Goal: Task Accomplishment & Management: Manage account settings

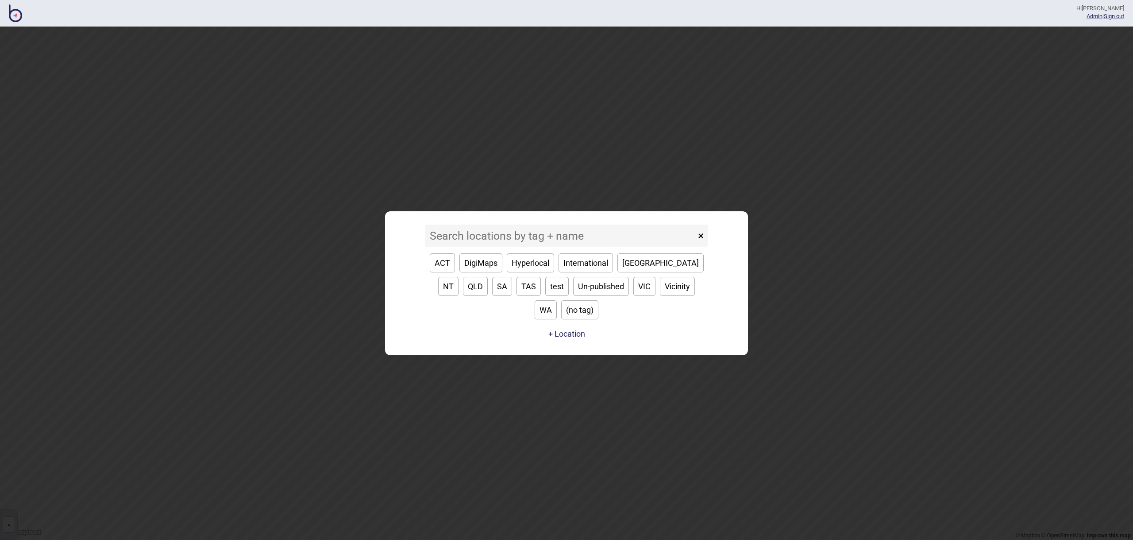
click at [634, 296] on button "VIC" at bounding box center [645, 286] width 22 height 19
type input "VIC"
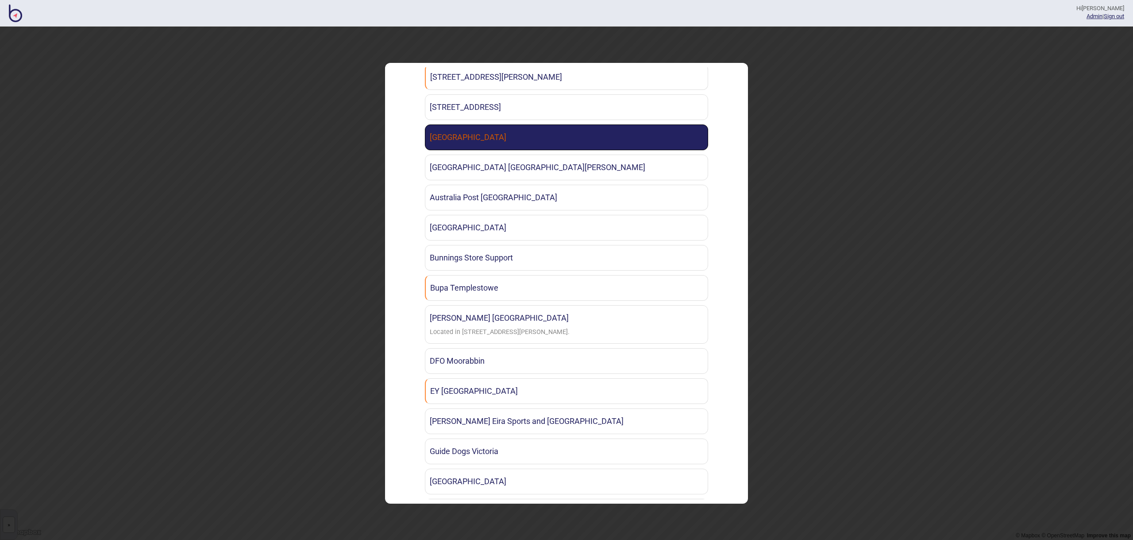
scroll to position [329, 0]
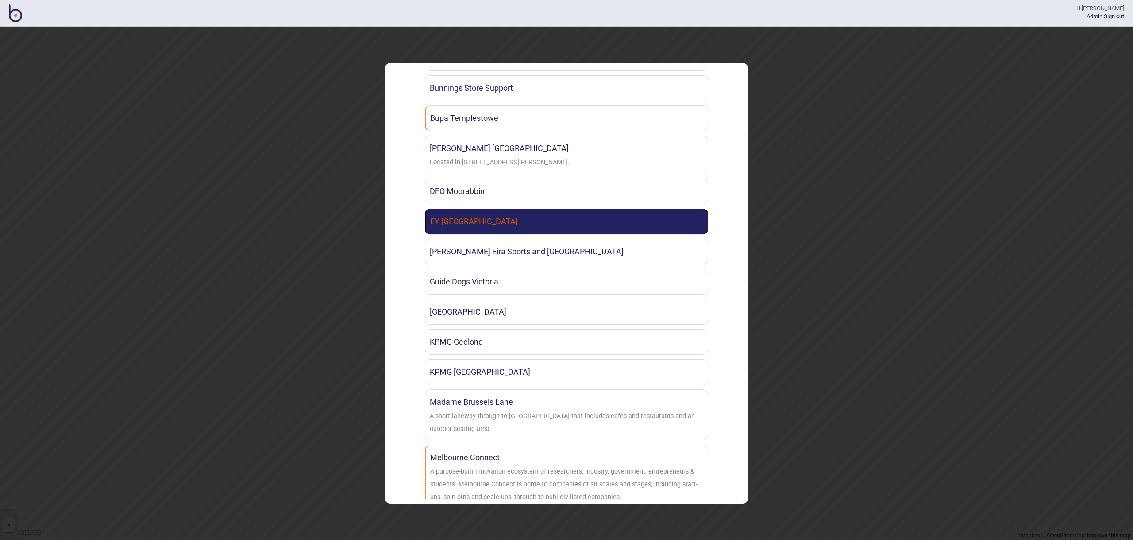
click at [525, 214] on link "EY [GEOGRAPHIC_DATA]" at bounding box center [566, 222] width 283 height 26
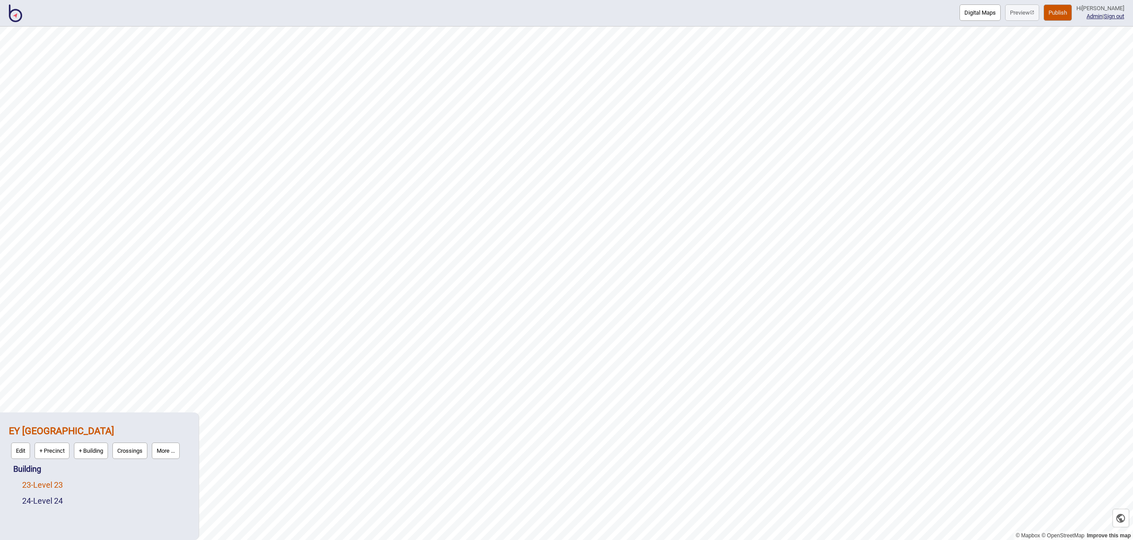
click at [47, 486] on link "23 - Level 23" at bounding box center [42, 484] width 41 height 9
click at [32, 479] on button "Edit" at bounding box center [33, 482] width 19 height 16
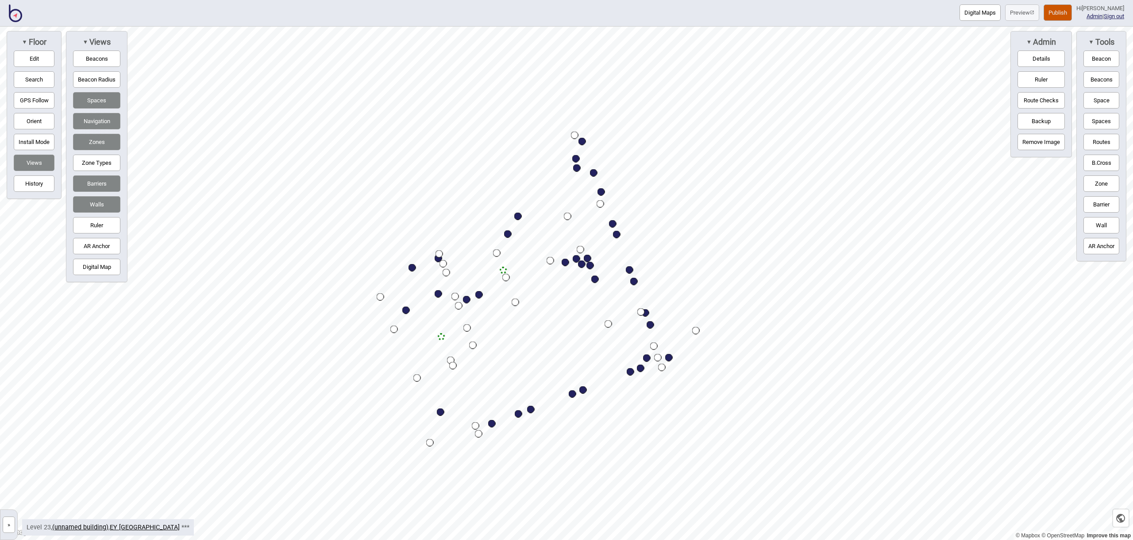
click at [101, 271] on button "Digital Map" at bounding box center [96, 267] width 47 height 16
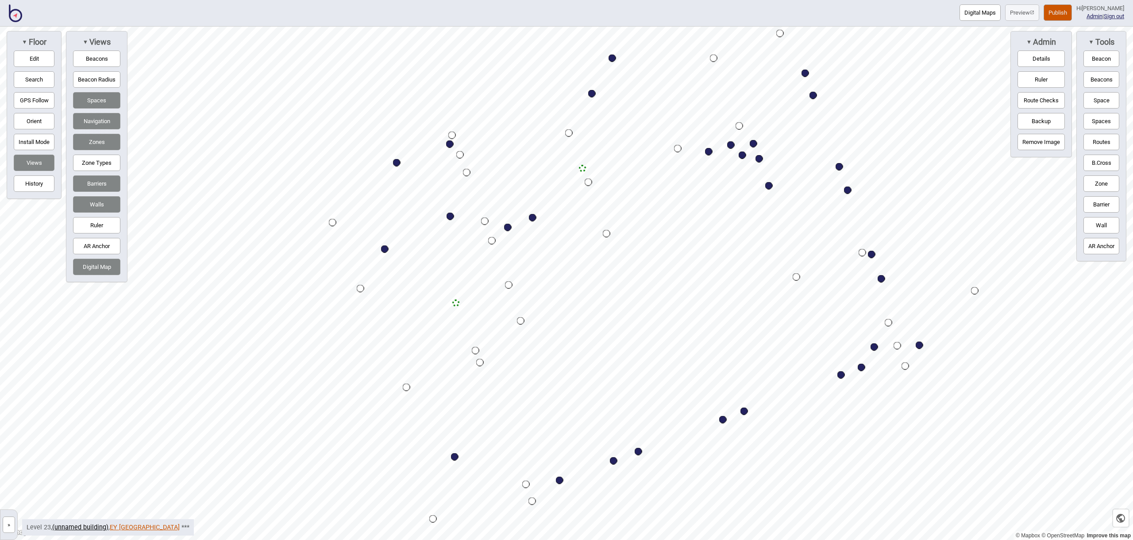
click at [130, 526] on link "EY [GEOGRAPHIC_DATA]" at bounding box center [145, 527] width 70 height 8
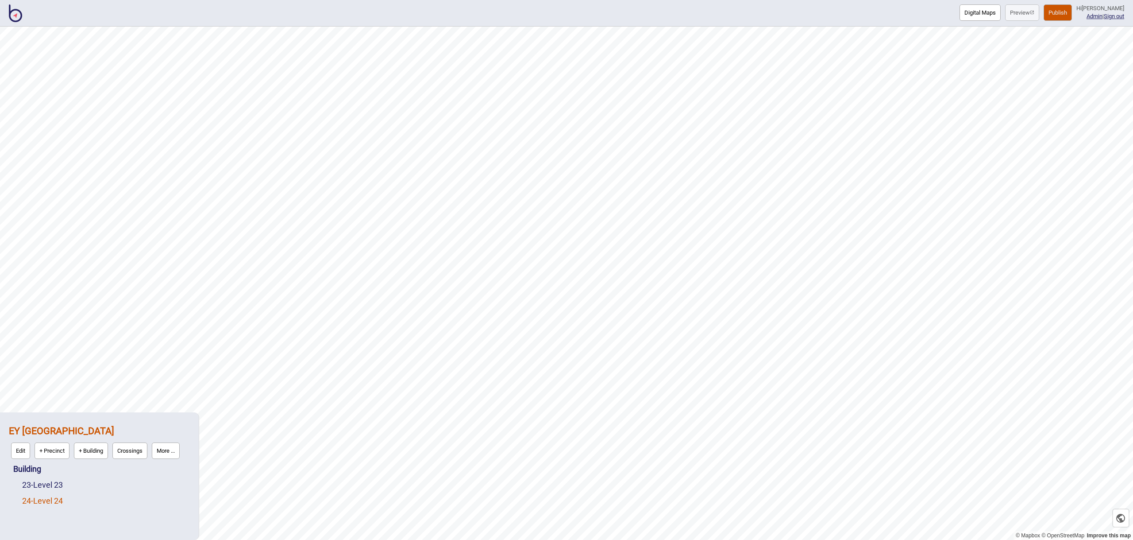
click at [61, 500] on link "24 - Level 24" at bounding box center [42, 500] width 41 height 9
click at [38, 498] on button "Edit" at bounding box center [33, 498] width 19 height 16
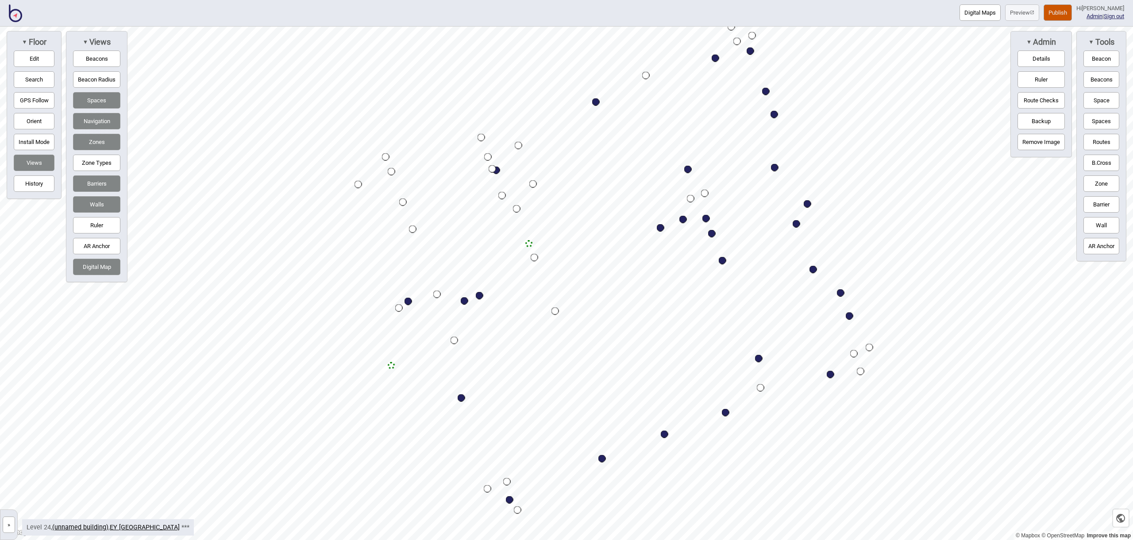
click at [13, 12] on img at bounding box center [15, 13] width 13 height 18
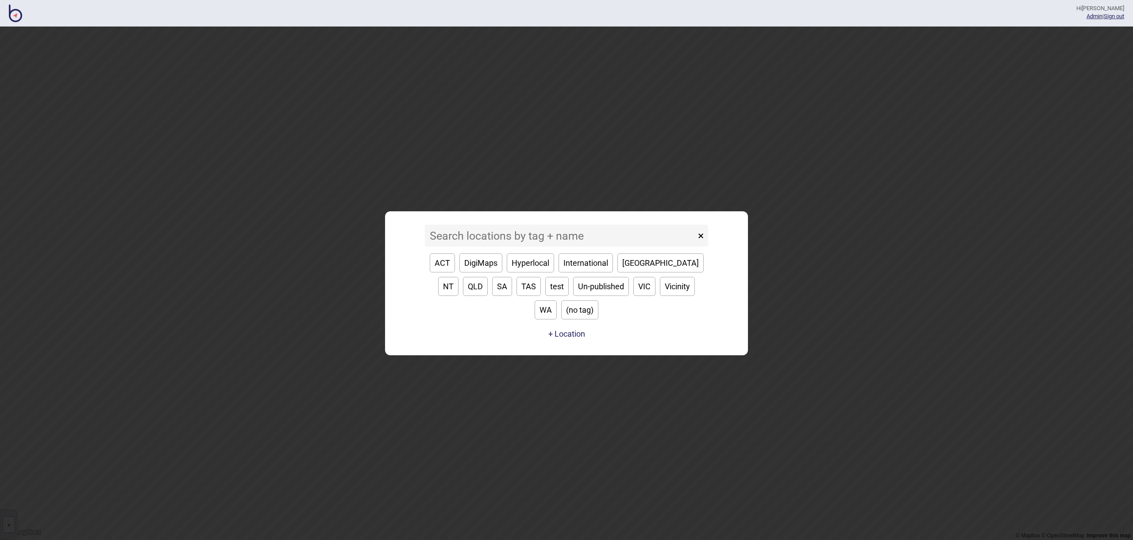
click at [634, 296] on button "VIC" at bounding box center [645, 286] width 22 height 19
type input "VIC"
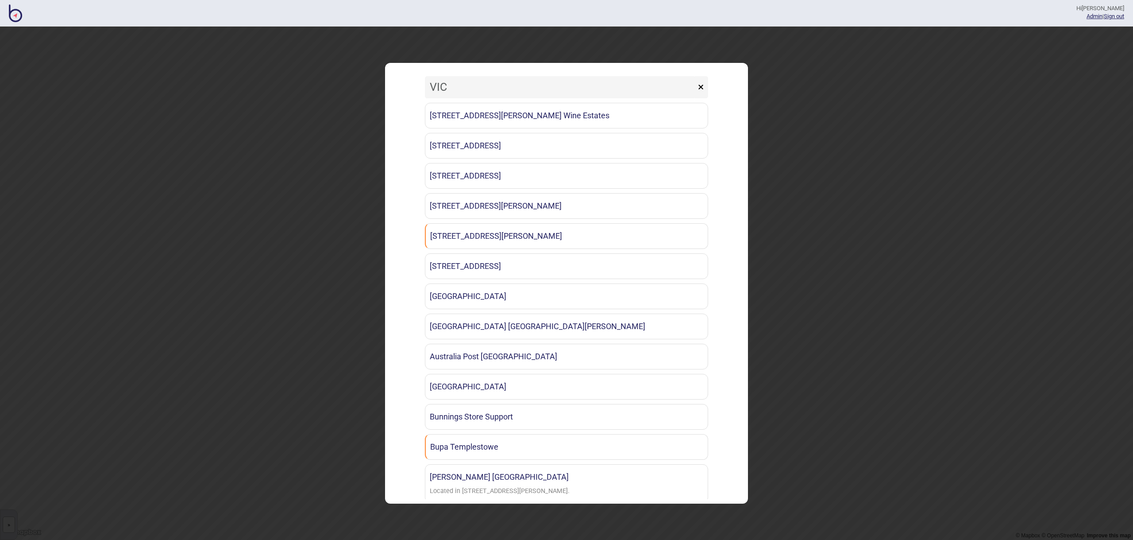
click at [704, 85] on button "×" at bounding box center [701, 87] width 15 height 22
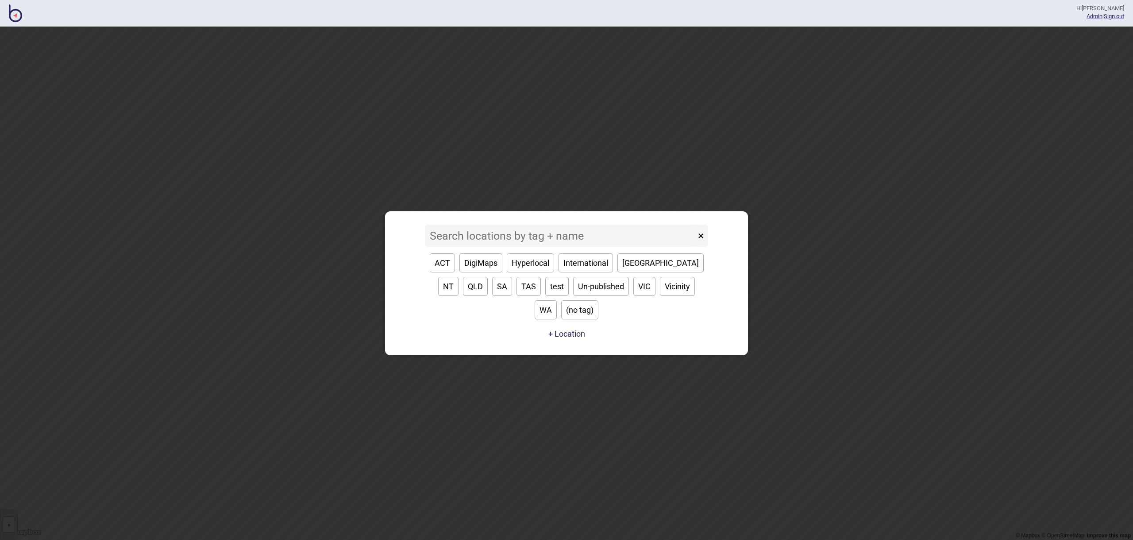
click at [573, 295] on button "Un-published" at bounding box center [601, 286] width 56 height 19
type input "Un-published"
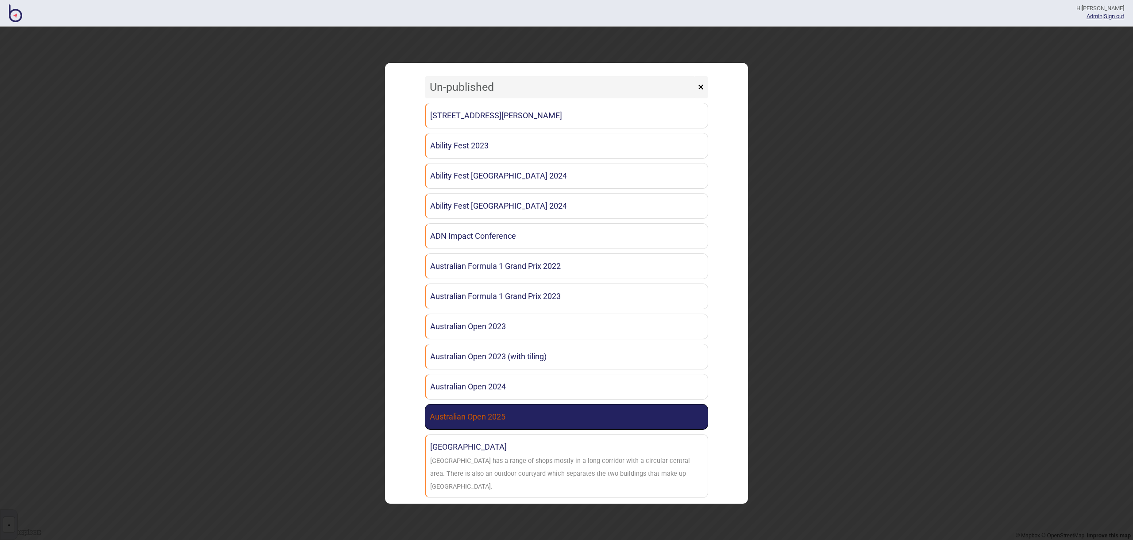
click at [593, 412] on link "Australian Open 2025" at bounding box center [566, 417] width 283 height 26
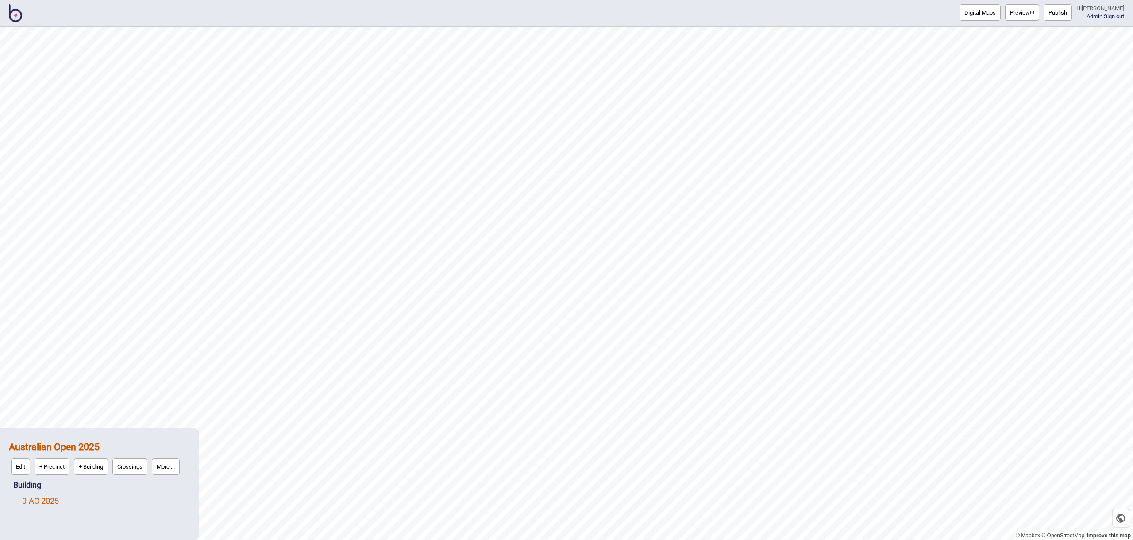
click at [46, 502] on link "0 - AO 2025" at bounding box center [40, 500] width 37 height 9
click at [35, 502] on button "Edit" at bounding box center [33, 498] width 19 height 16
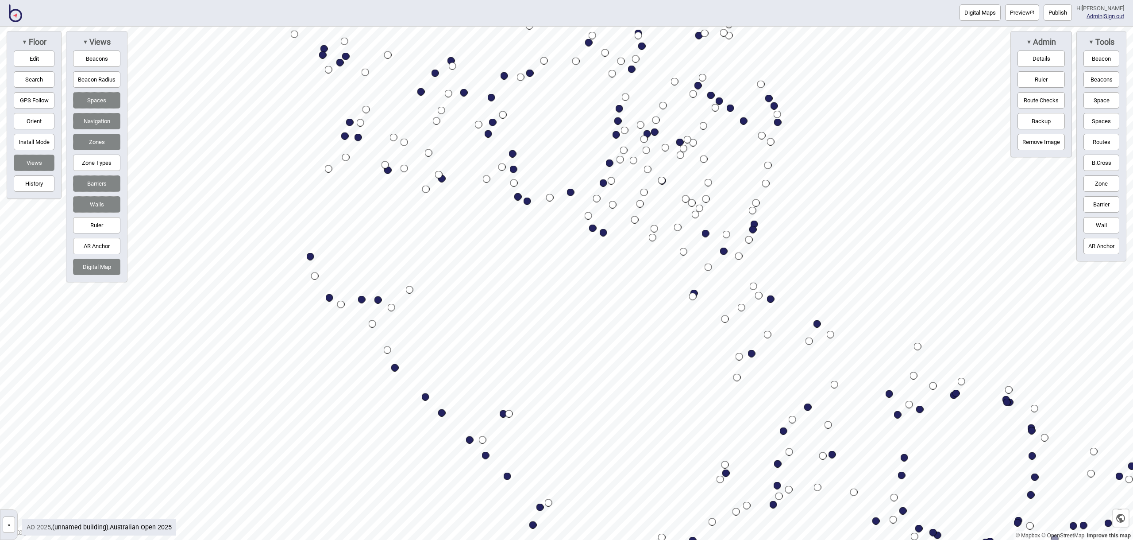
click at [111, 271] on button "Digital Map" at bounding box center [96, 267] width 47 height 16
click at [106, 266] on button "Digital Map" at bounding box center [96, 267] width 47 height 16
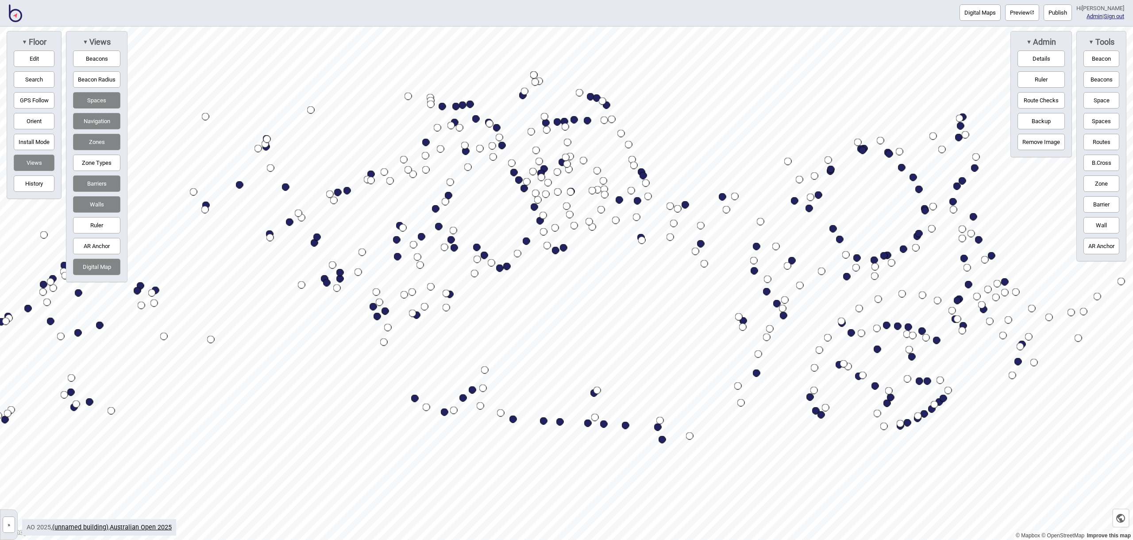
click at [1072, 15] on button "Publish" at bounding box center [1058, 12] width 28 height 16
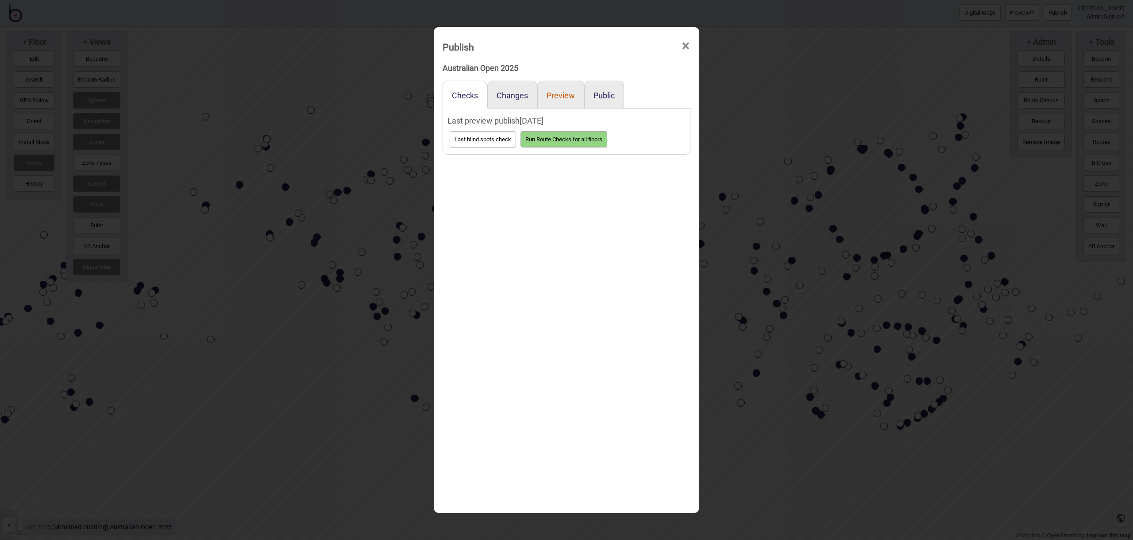
click at [570, 94] on button "Preview" at bounding box center [561, 95] width 28 height 9
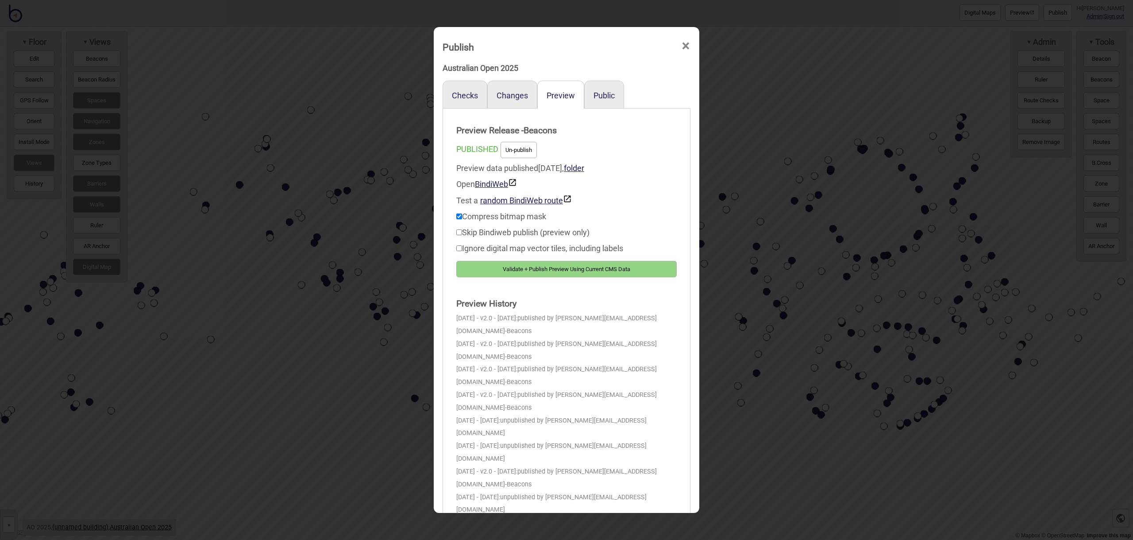
click at [646, 266] on button "Validate + Publish Preview Using Current CMS Data" at bounding box center [566, 269] width 220 height 16
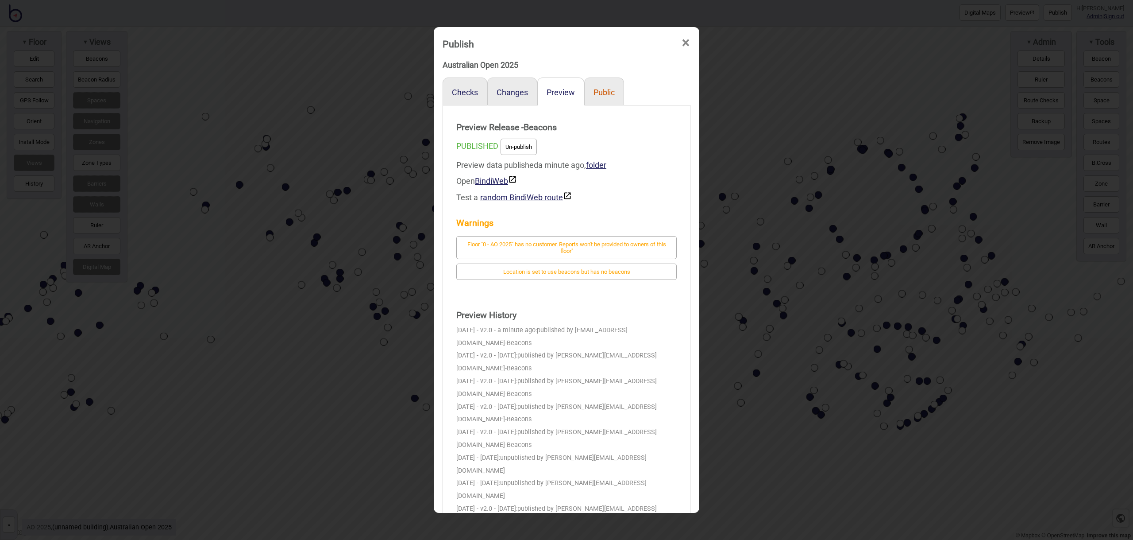
scroll to position [4, 0]
click at [604, 93] on button "Public" at bounding box center [604, 91] width 21 height 9
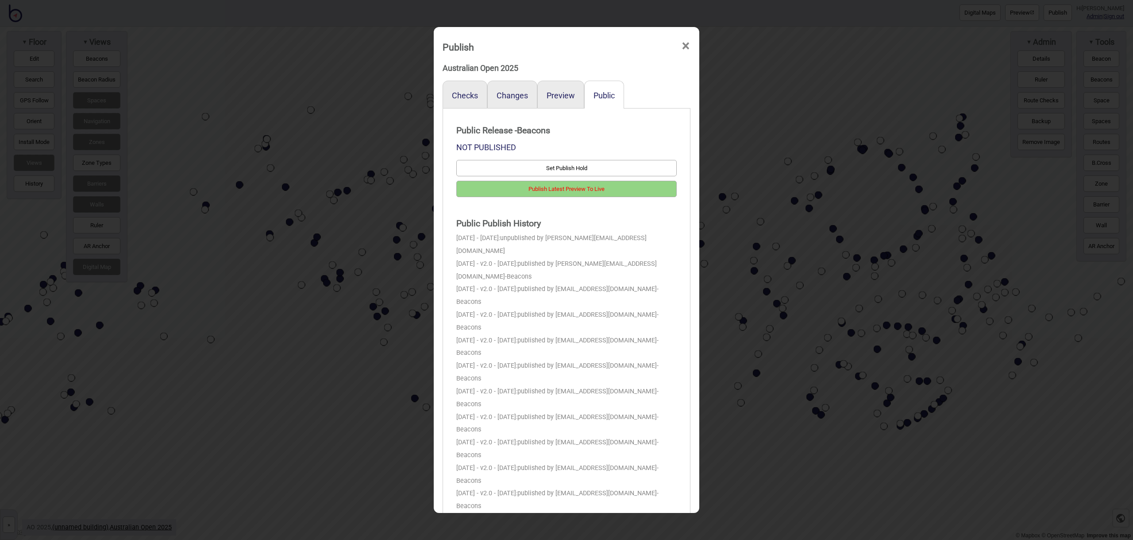
click at [621, 186] on button "Publish Latest Preview To Live" at bounding box center [566, 189] width 220 height 16
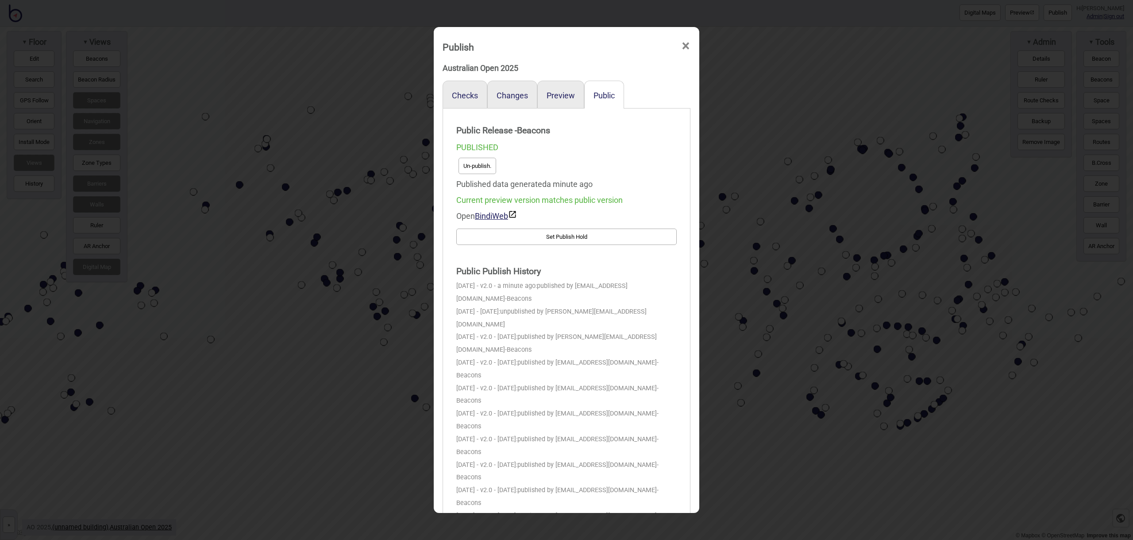
click at [684, 48] on span "×" at bounding box center [685, 45] width 9 height 29
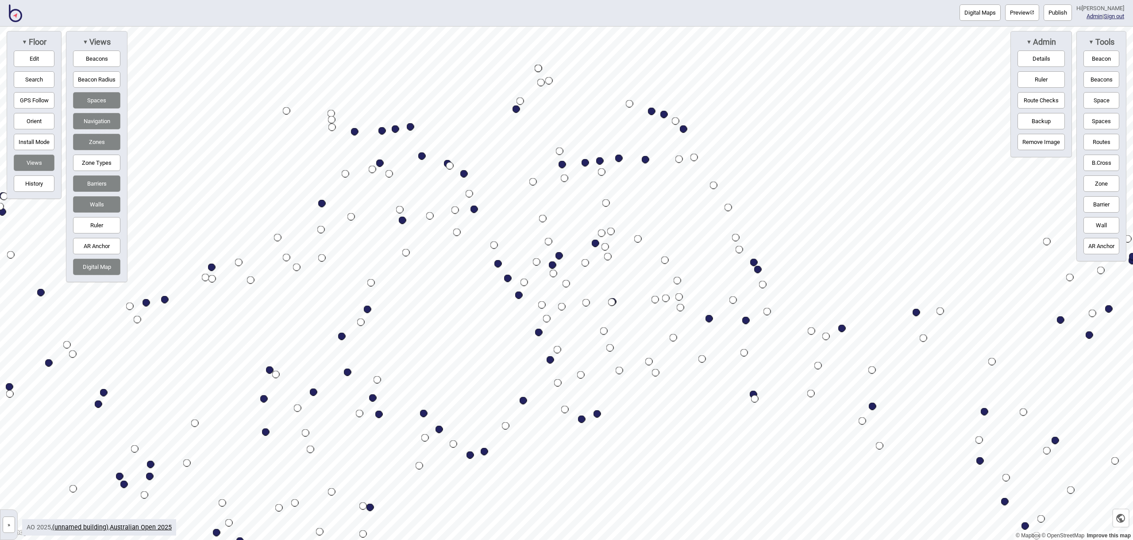
click at [1027, 12] on button "Preview" at bounding box center [1022, 12] width 34 height 16
drag, startPoint x: 13, startPoint y: 17, endPoint x: 29, endPoint y: 6, distance: 19.0
click at [13, 17] on img at bounding box center [15, 13] width 13 height 18
